Goal: Navigation & Orientation: Go to known website

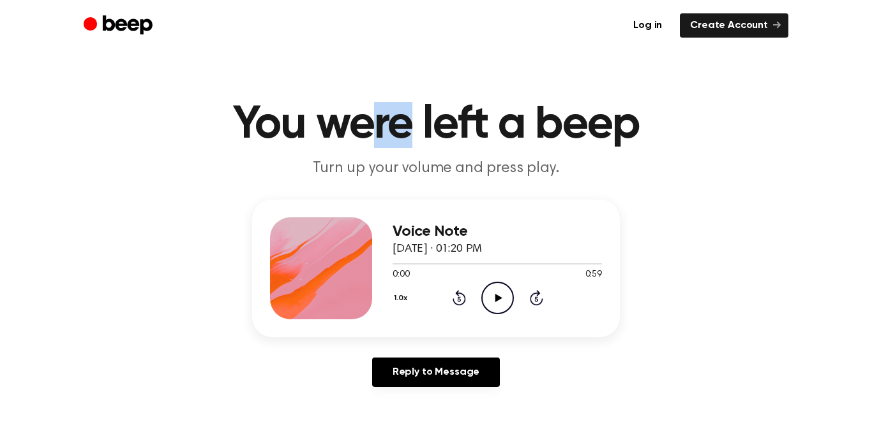
drag, startPoint x: 400, startPoint y: 56, endPoint x: 375, endPoint y: 110, distance: 59.9
click at [375, 110] on main "You were left a beep Turn up your volume and press play. Voice Note [DATE] · 01…" at bounding box center [436, 393] width 872 height 787
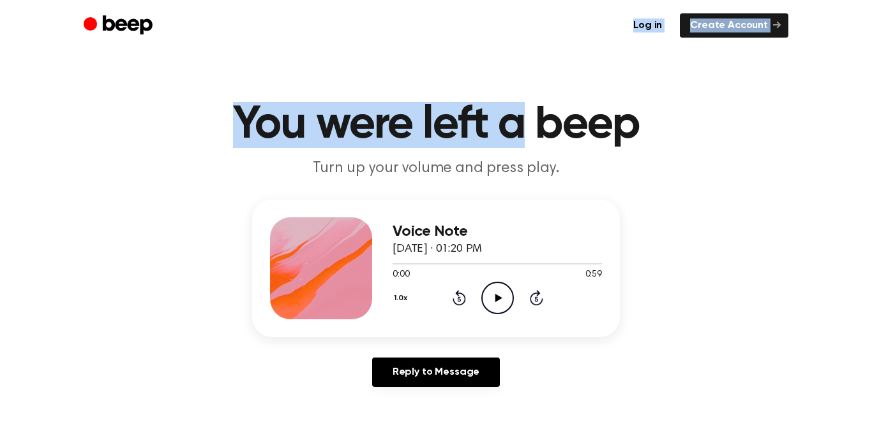
drag, startPoint x: 424, startPoint y: 48, endPoint x: 529, endPoint y: 80, distance: 110.0
